Goal: Check status

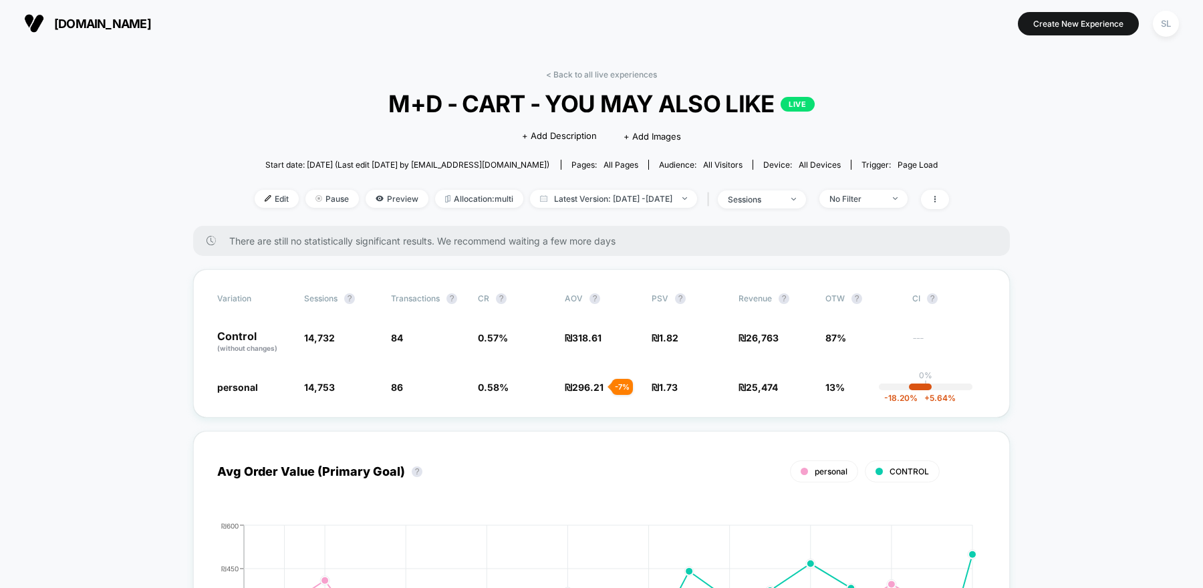
click at [91, 24] on span "[DOMAIN_NAME]" at bounding box center [102, 24] width 97 height 14
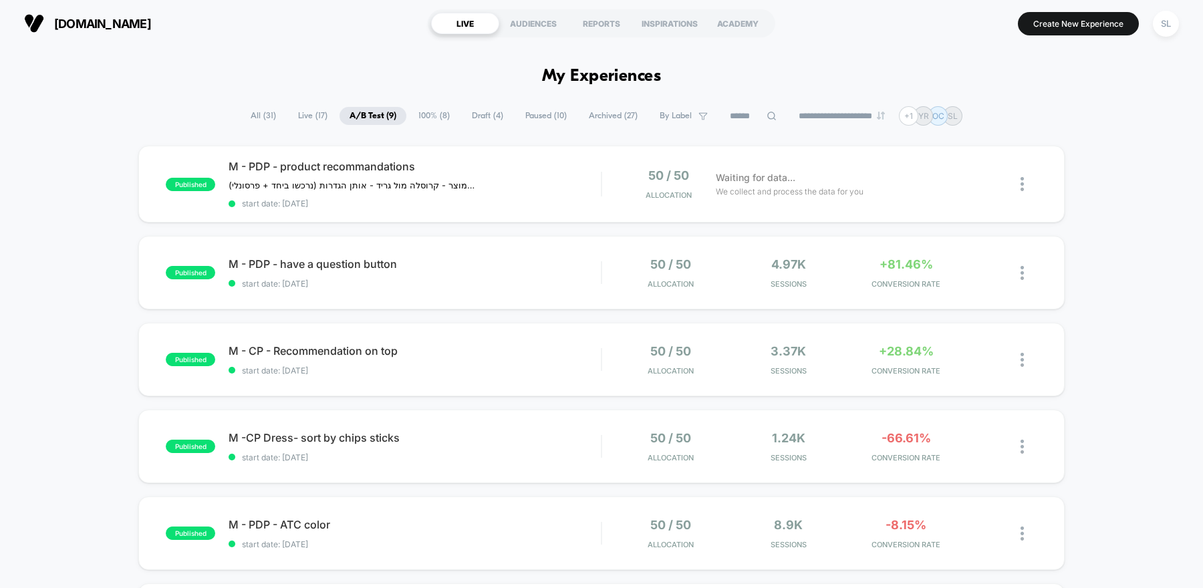
click at [113, 21] on span "[DOMAIN_NAME]" at bounding box center [102, 24] width 97 height 14
click at [72, 25] on span "[DOMAIN_NAME]" at bounding box center [102, 24] width 97 height 14
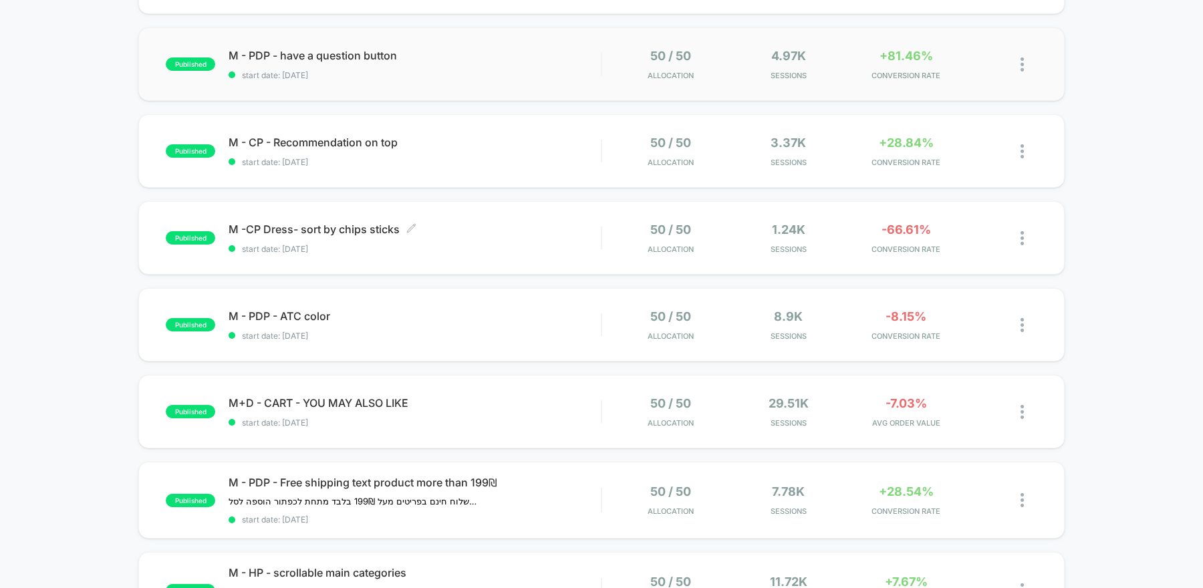
scroll to position [225, 0]
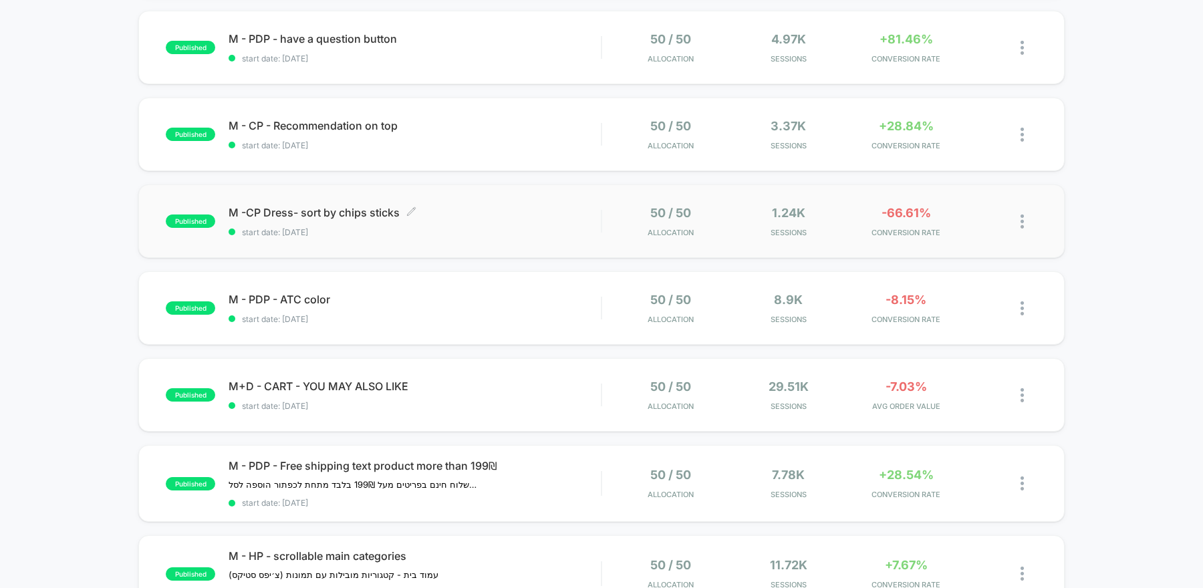
click at [483, 231] on span "start date: [DATE]" at bounding box center [415, 232] width 372 height 10
